Goal: Information Seeking & Learning: Learn about a topic

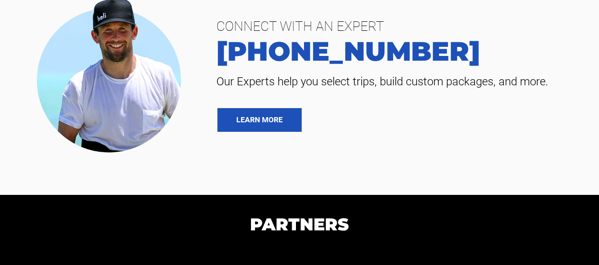
scroll to position [1913, 0]
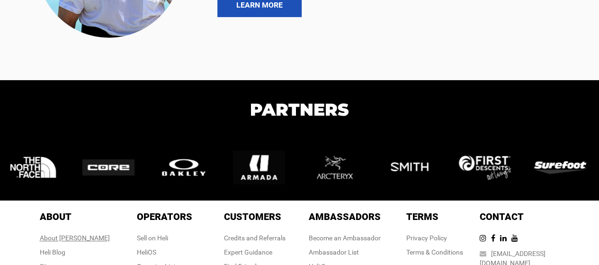
click at [78, 233] on div "About [PERSON_NAME]" at bounding box center [75, 237] width 70 height 9
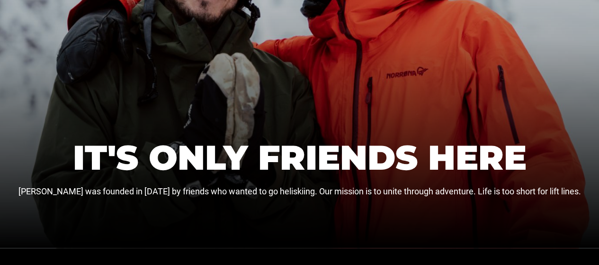
scroll to position [237, 0]
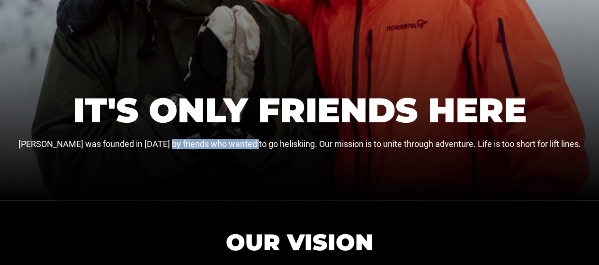
drag, startPoint x: 181, startPoint y: 144, endPoint x: 267, endPoint y: 155, distance: 86.8
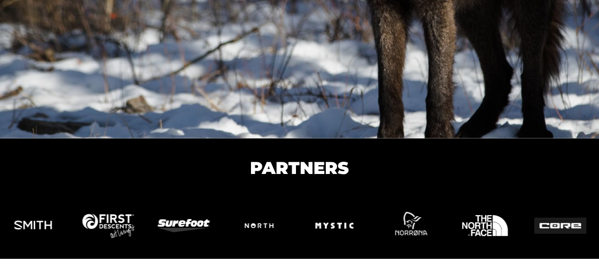
scroll to position [1670, 0]
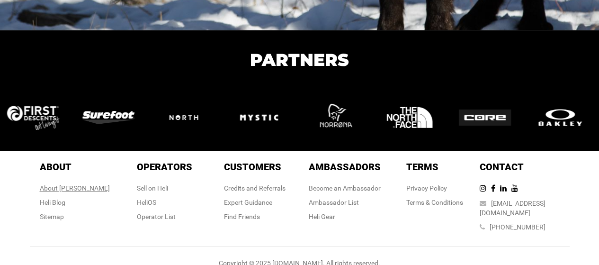
click at [71, 188] on div "About [PERSON_NAME]" at bounding box center [75, 187] width 70 height 9
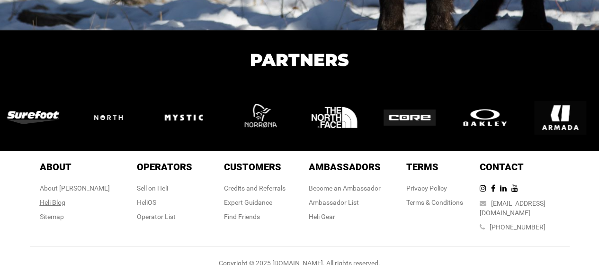
click at [65, 203] on link "Heli Blog" at bounding box center [53, 202] width 26 height 8
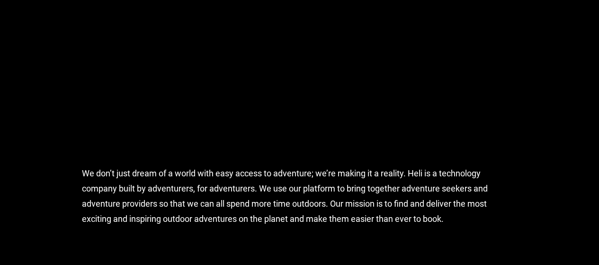
scroll to position [805, 0]
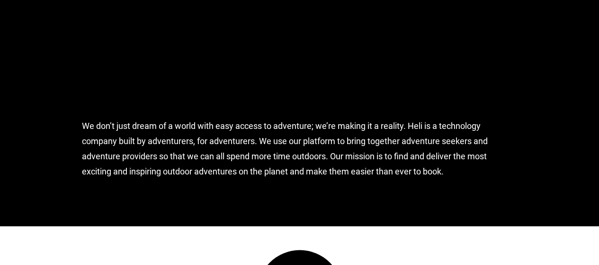
drag, startPoint x: 101, startPoint y: 124, endPoint x: 483, endPoint y: 195, distance: 388.2
click at [483, 195] on div "We don’t just dream of a world with easy access to adventure; we’re making it a…" at bounding box center [299, 160] width 449 height 132
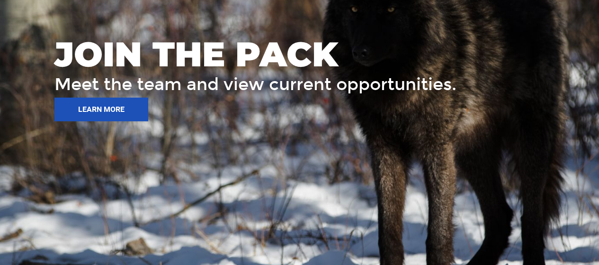
scroll to position [1670, 0]
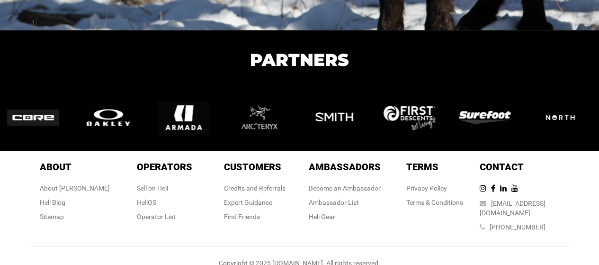
click at [86, 182] on div "About About About Heli Heli Blog Sitemap" at bounding box center [75, 193] width 70 height 66
click at [86, 190] on div "About [PERSON_NAME]" at bounding box center [75, 187] width 70 height 9
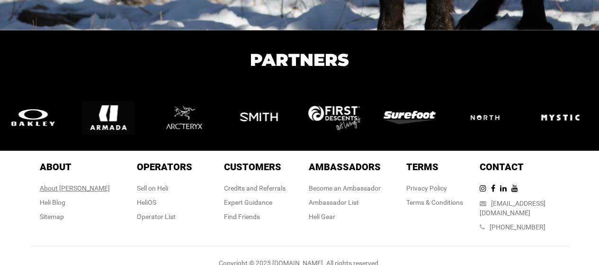
click at [73, 190] on div "About [PERSON_NAME]" at bounding box center [75, 187] width 70 height 9
click at [79, 185] on div "About [PERSON_NAME]" at bounding box center [75, 187] width 70 height 9
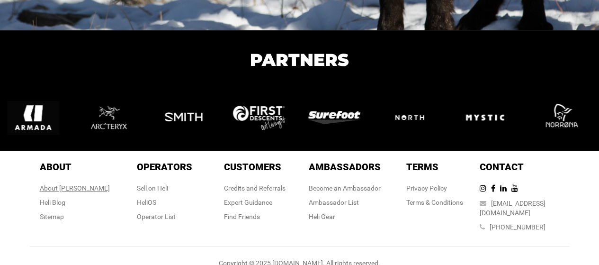
click at [73, 191] on div "About [PERSON_NAME]" at bounding box center [75, 187] width 70 height 9
click at [61, 189] on div "About [PERSON_NAME]" at bounding box center [75, 187] width 70 height 9
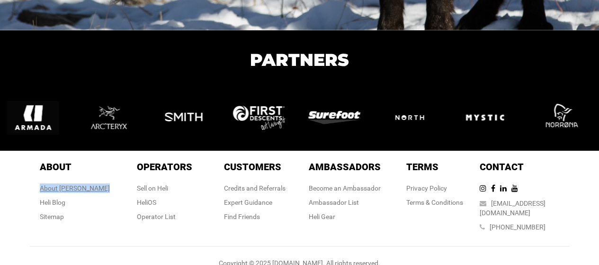
click at [61, 189] on div "About [PERSON_NAME]" at bounding box center [75, 187] width 70 height 9
click at [65, 202] on link "Heli Blog" at bounding box center [53, 202] width 26 height 8
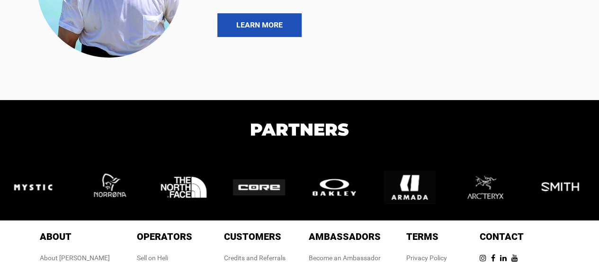
scroll to position [1913, 0]
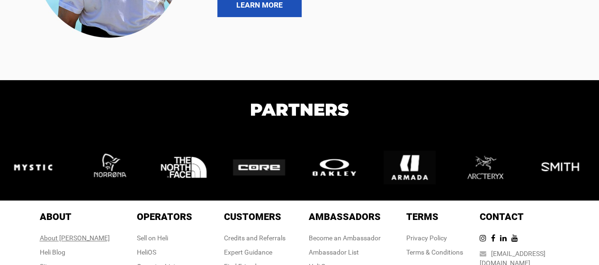
click at [82, 233] on div "About [PERSON_NAME]" at bounding box center [75, 237] width 70 height 9
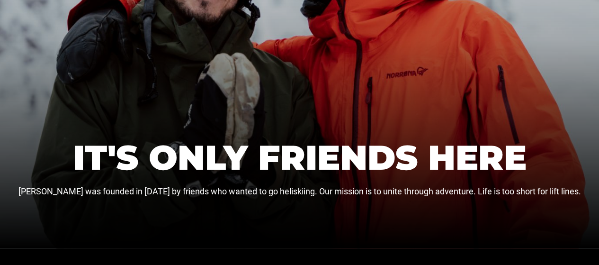
scroll to position [284, 0]
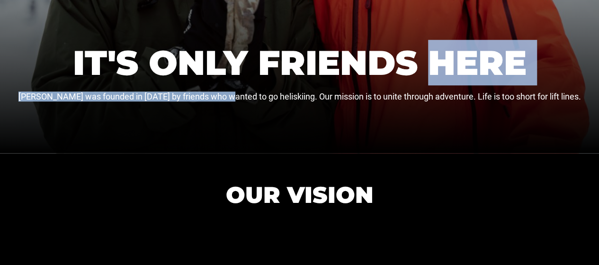
drag, startPoint x: 248, startPoint y: 97, endPoint x: 425, endPoint y: 87, distance: 177.3
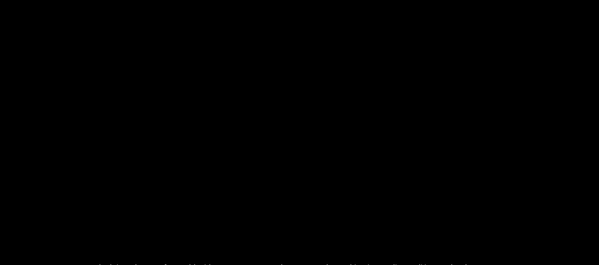
scroll to position [899, 0]
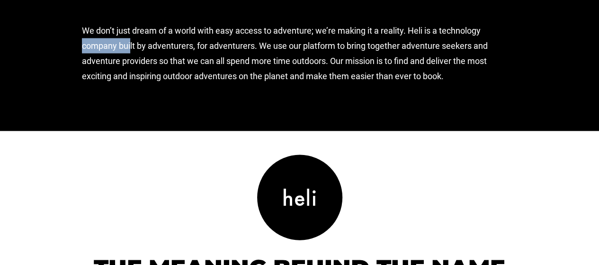
copy div "a technolog"
drag, startPoint x: 433, startPoint y: 31, endPoint x: 480, endPoint y: 32, distance: 46.4
click at [480, 32] on div "We don’t just dream of a world with easy access to adventure; we’re making it a…" at bounding box center [299, 66] width 449 height 132
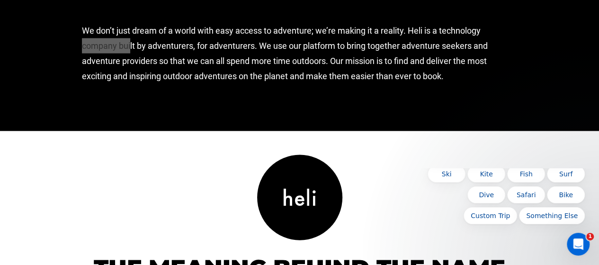
scroll to position [0, 0]
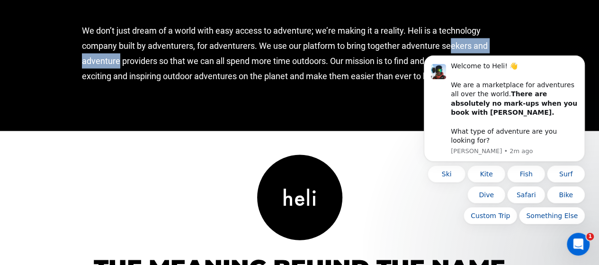
copy div "adventure seekers"
drag, startPoint x: 401, startPoint y: 46, endPoint x: 473, endPoint y: 47, distance: 72.4
click at [473, 47] on div "We don’t just dream of a world with easy access to adventure; we’re making it a…" at bounding box center [299, 66] width 449 height 132
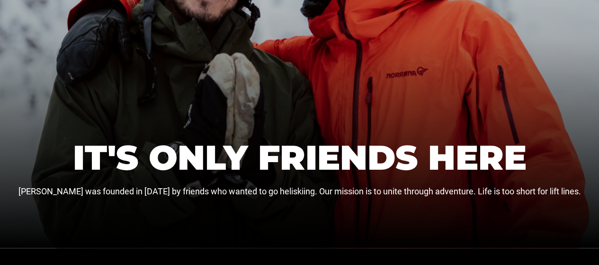
scroll to position [284, 0]
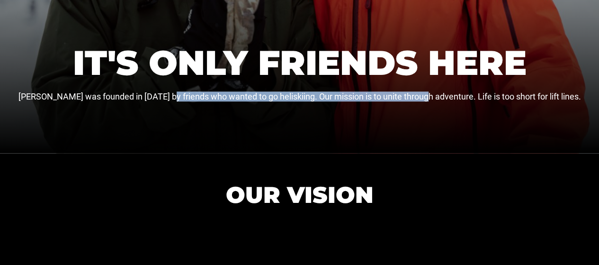
drag, startPoint x: 188, startPoint y: 90, endPoint x: 445, endPoint y: 132, distance: 260.8
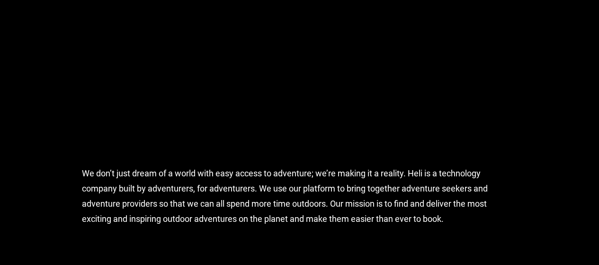
scroll to position [805, 0]
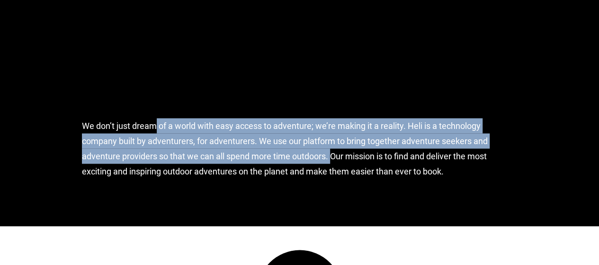
drag, startPoint x: 111, startPoint y: 124, endPoint x: 310, endPoint y: 157, distance: 201.4
click at [310, 157] on div "We don’t just dream of a world with easy access to adventure; we’re making it a…" at bounding box center [299, 160] width 449 height 132
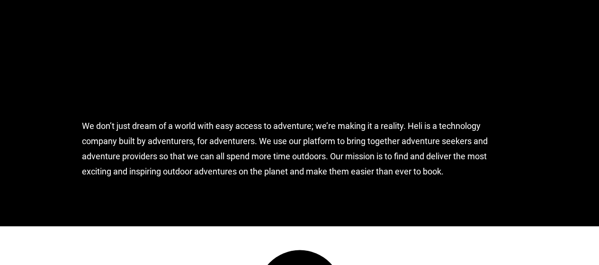
click at [376, 180] on div "We don’t just dream of a world with easy access to adventure; we’re making it a…" at bounding box center [299, 160] width 449 height 132
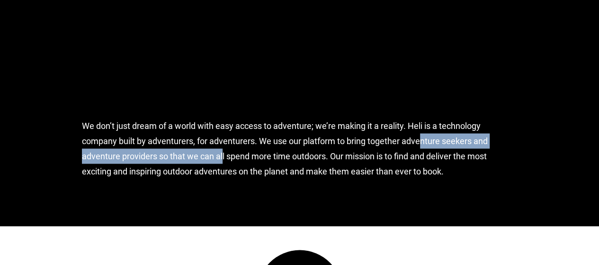
drag, startPoint x: 368, startPoint y: 139, endPoint x: 173, endPoint y: 155, distance: 195.6
click at [173, 155] on div "We don’t just dream of a world with easy access to adventure; we’re making it a…" at bounding box center [299, 160] width 449 height 132
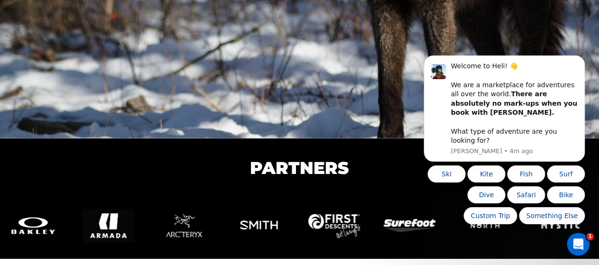
scroll to position [1670, 0]
